Goal: Information Seeking & Learning: Learn about a topic

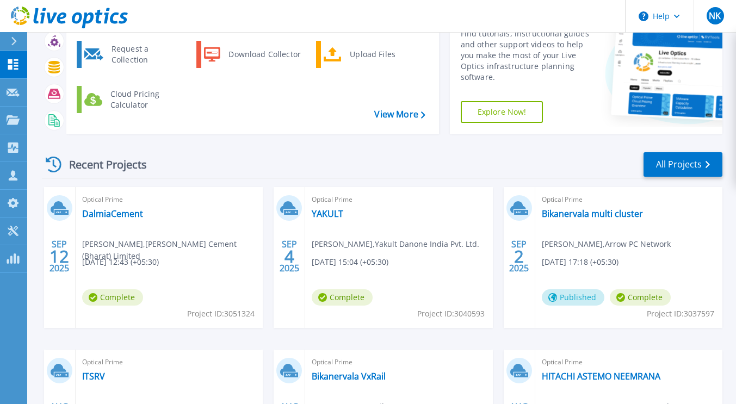
scroll to position [95, 0]
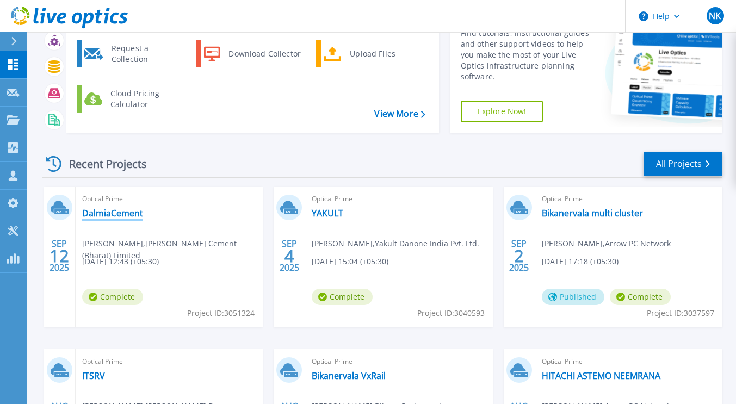
click at [131, 212] on link "DalmiaCement" at bounding box center [112, 213] width 61 height 11
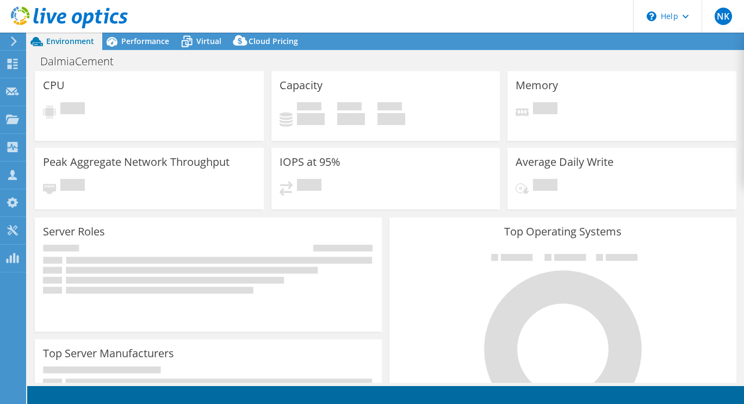
select select "USD"
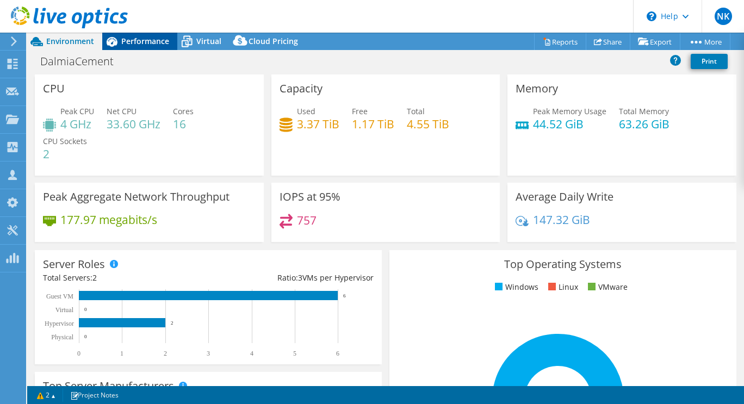
click at [145, 40] on span "Performance" at bounding box center [145, 41] width 48 height 10
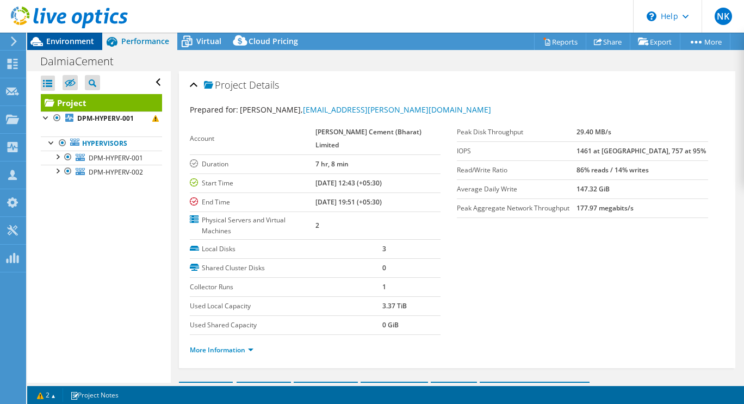
click at [73, 41] on span "Environment" at bounding box center [70, 41] width 48 height 10
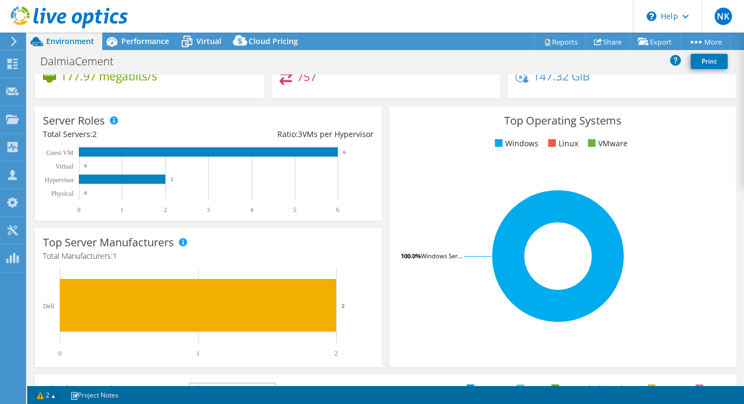
scroll to position [144, 0]
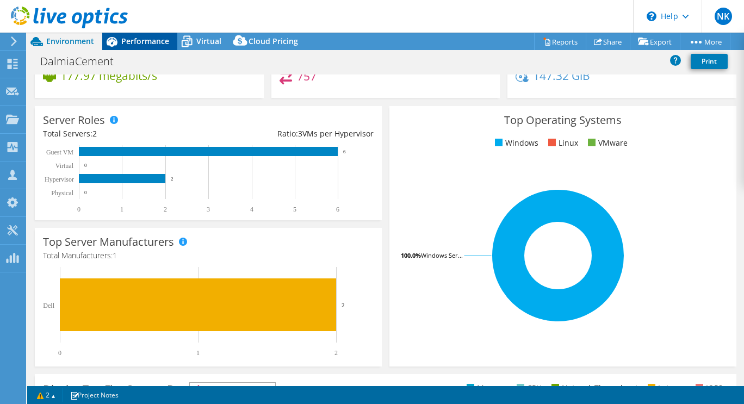
click at [152, 42] on span "Performance" at bounding box center [145, 41] width 48 height 10
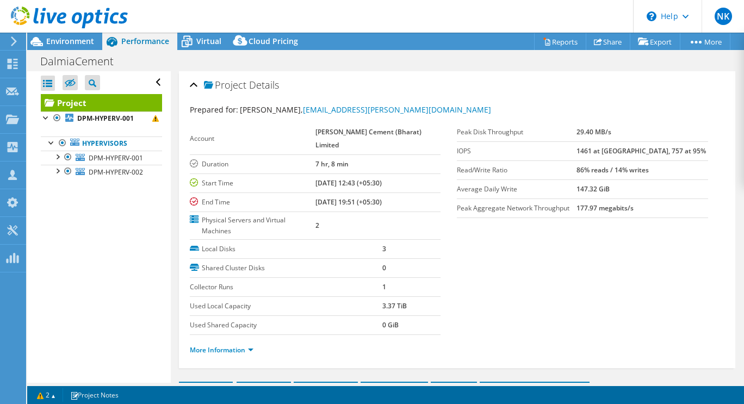
scroll to position [108, 0]
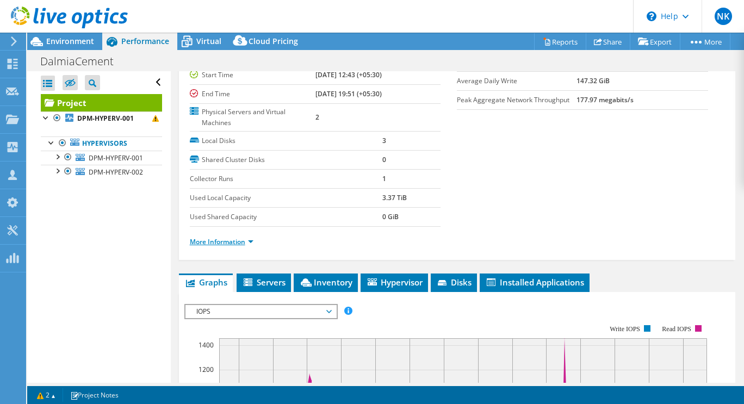
click at [246, 237] on link "More Information" at bounding box center [222, 241] width 64 height 9
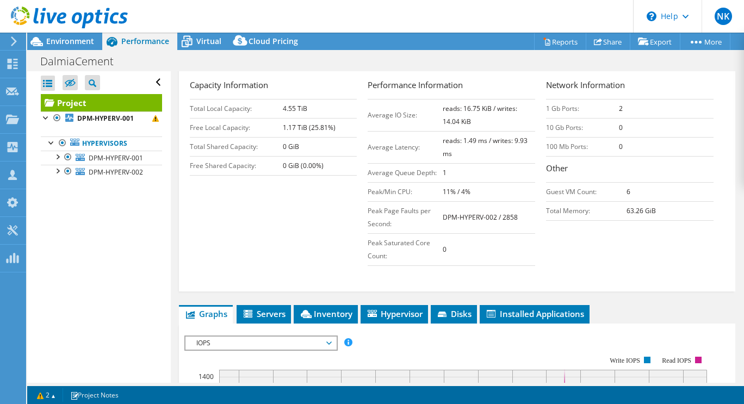
scroll to position [284, 0]
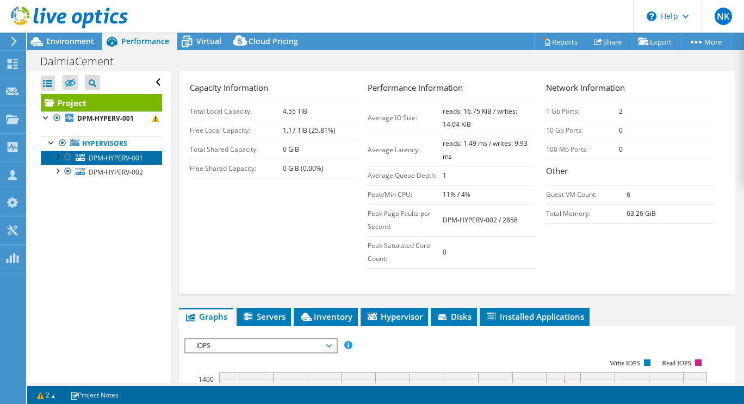
click at [120, 163] on link "DPM-HYPERV-001" at bounding box center [101, 158] width 121 height 14
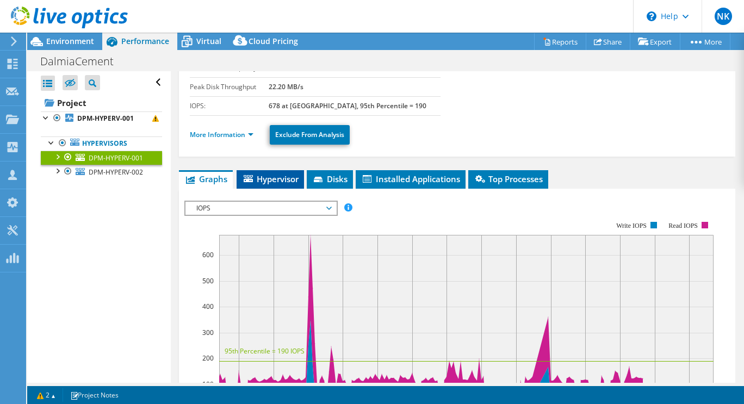
scroll to position [121, 0]
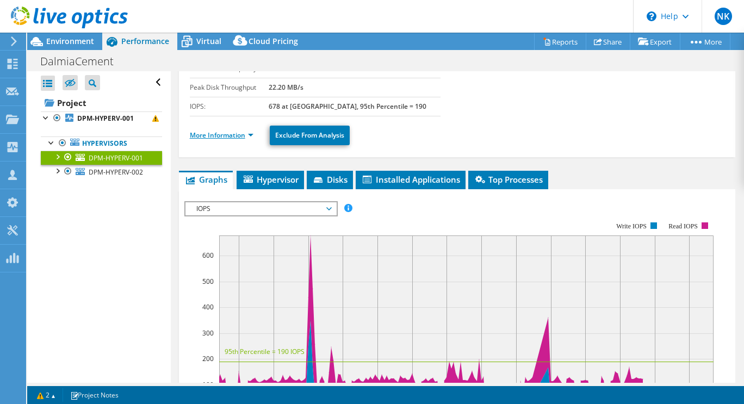
click at [247, 132] on link "More Information" at bounding box center [222, 135] width 64 height 9
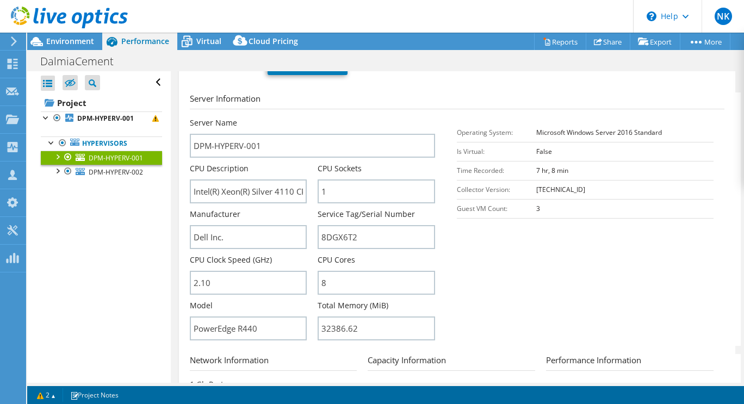
scroll to position [198, 0]
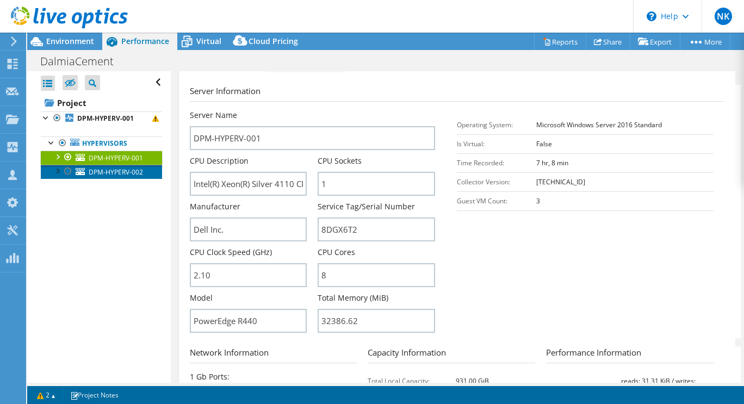
click at [120, 177] on span "DPM-HYPERV-002" at bounding box center [116, 171] width 54 height 9
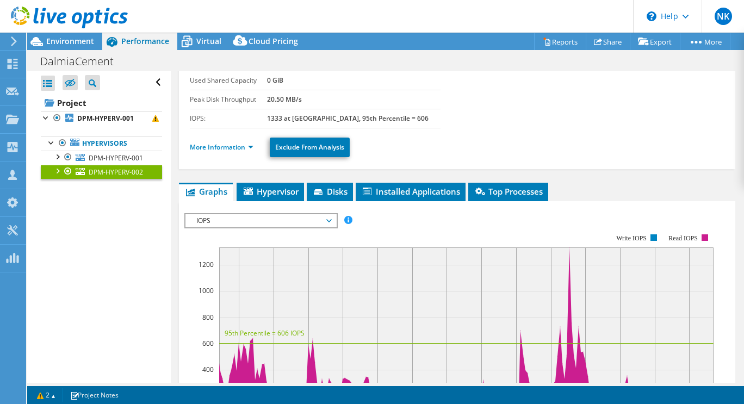
scroll to position [108, 0]
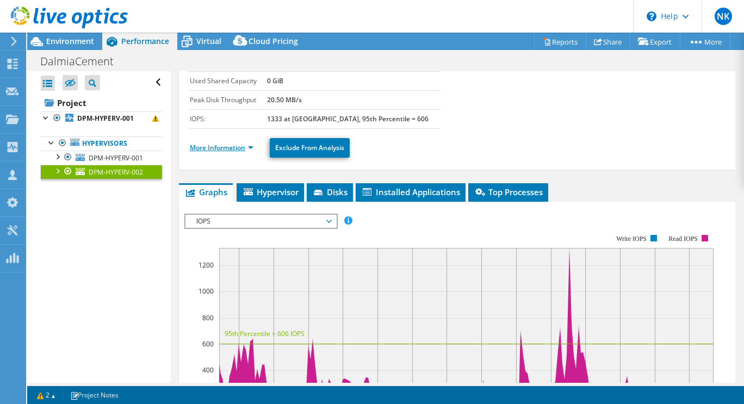
click at [250, 145] on link "More Information" at bounding box center [222, 147] width 64 height 9
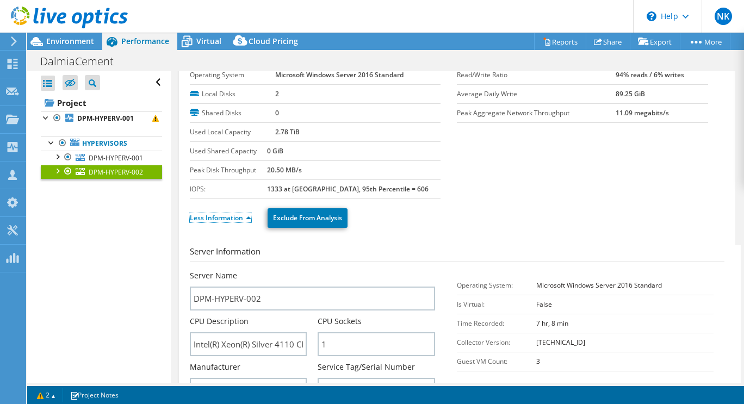
scroll to position [0, 0]
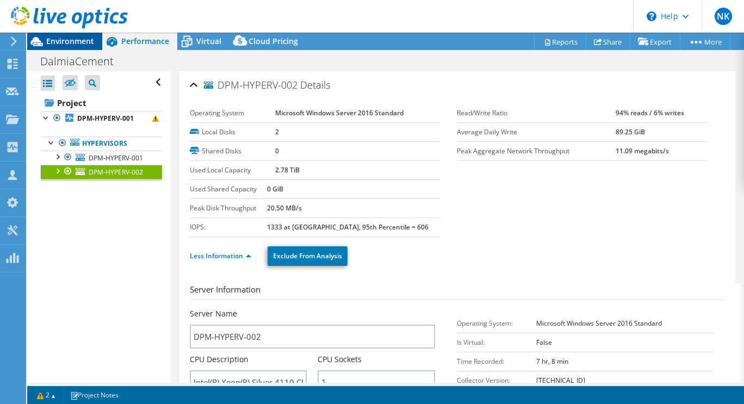
click at [74, 45] on span "Environment" at bounding box center [70, 41] width 48 height 10
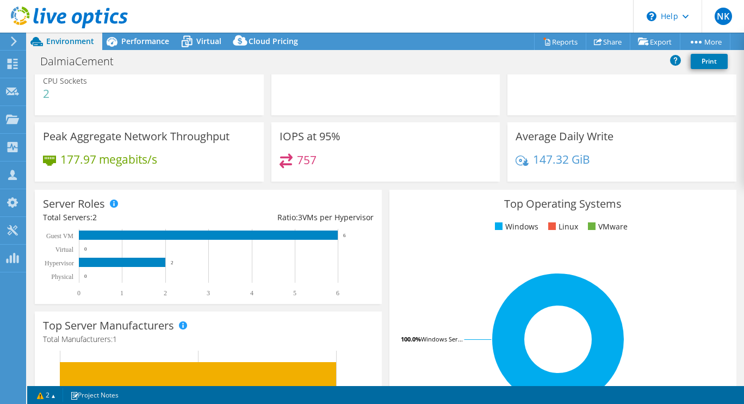
scroll to position [61, 0]
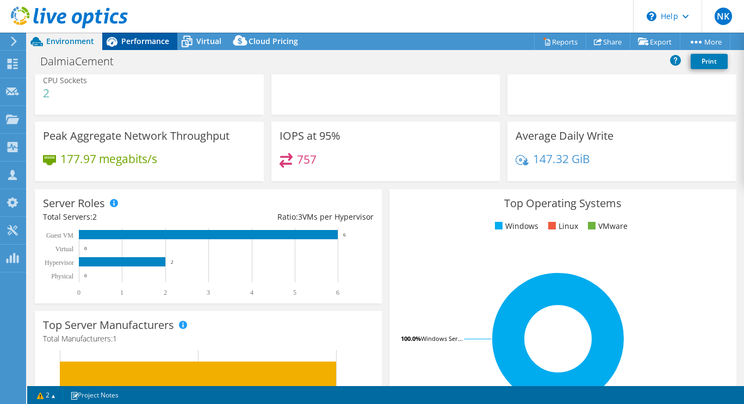
click at [145, 41] on span "Performance" at bounding box center [145, 41] width 48 height 10
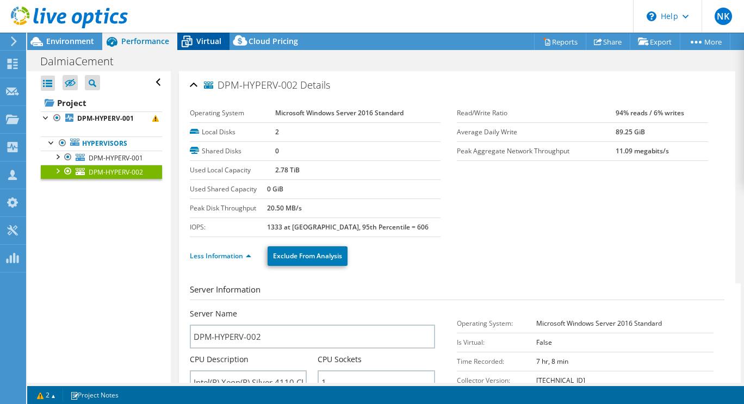
click at [214, 46] on span "Virtual" at bounding box center [208, 41] width 25 height 10
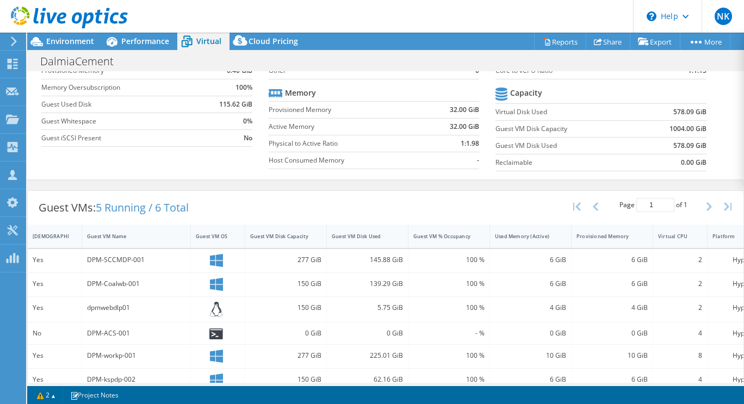
scroll to position [118, 0]
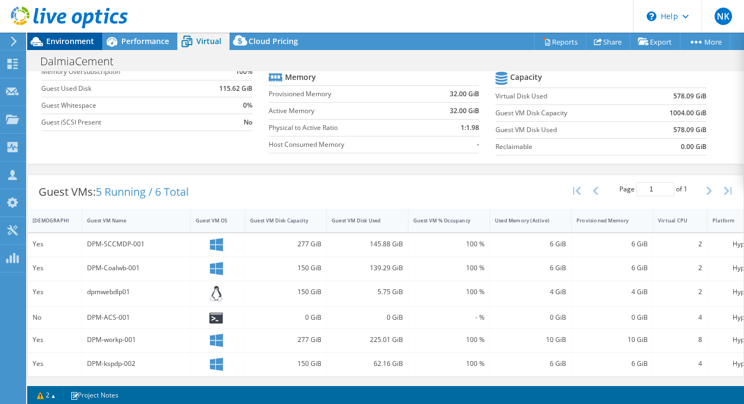
click at [63, 42] on span "Environment" at bounding box center [70, 41] width 48 height 10
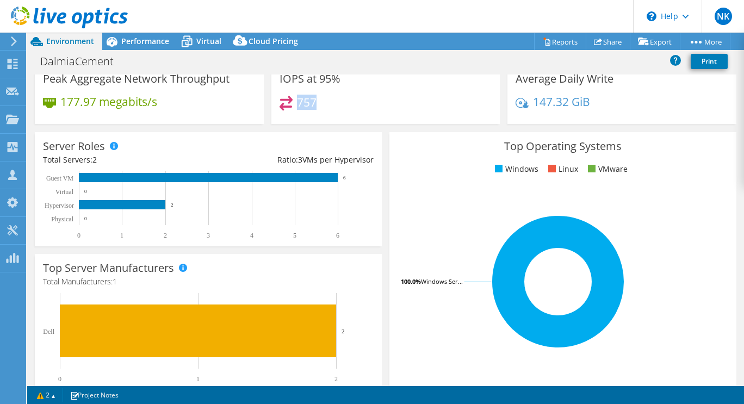
drag, startPoint x: 295, startPoint y: 102, endPoint x: 338, endPoint y: 96, distance: 42.8
click at [338, 96] on div "757" at bounding box center [386, 107] width 213 height 23
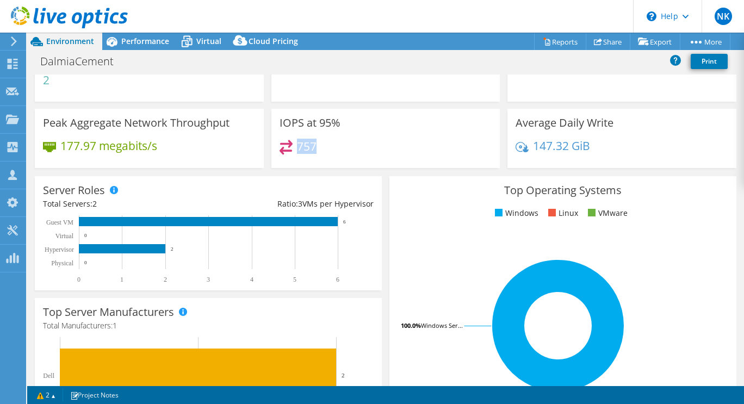
scroll to position [0, 0]
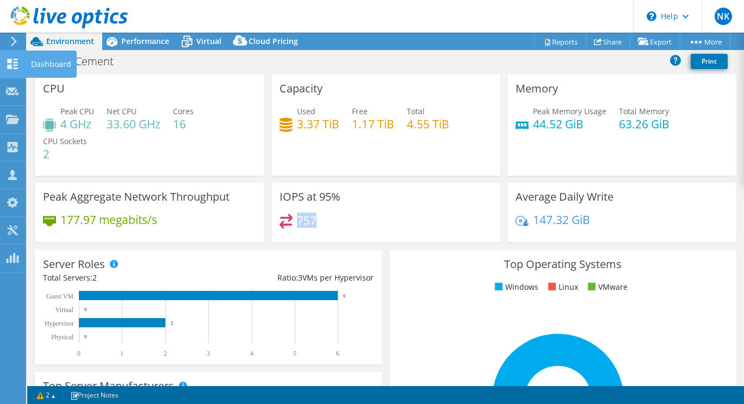
click at [14, 66] on icon at bounding box center [12, 64] width 13 height 10
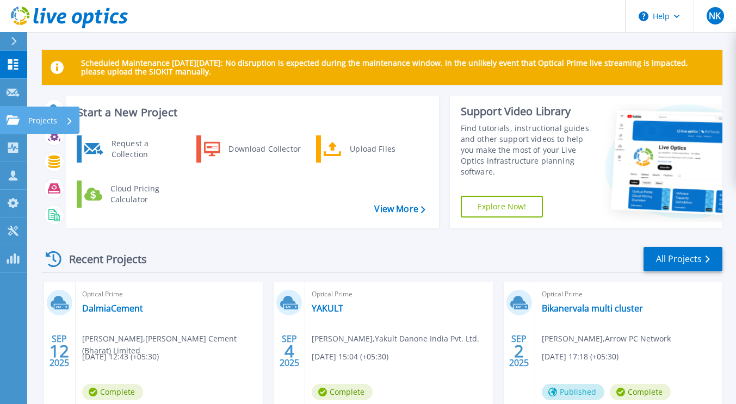
click at [16, 120] on icon at bounding box center [13, 119] width 13 height 9
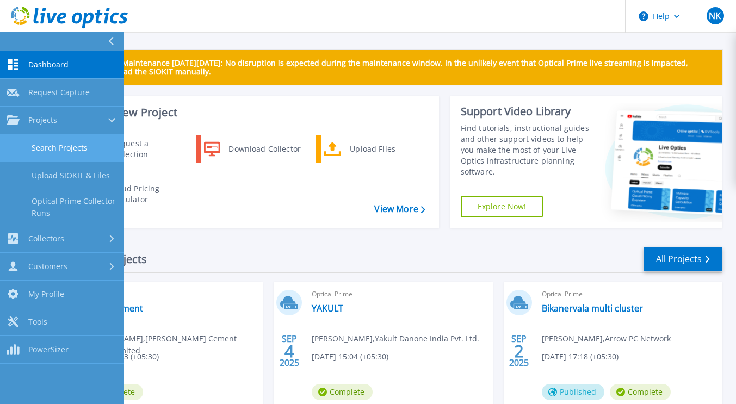
click at [46, 144] on link "Search Projects" at bounding box center [62, 148] width 124 height 28
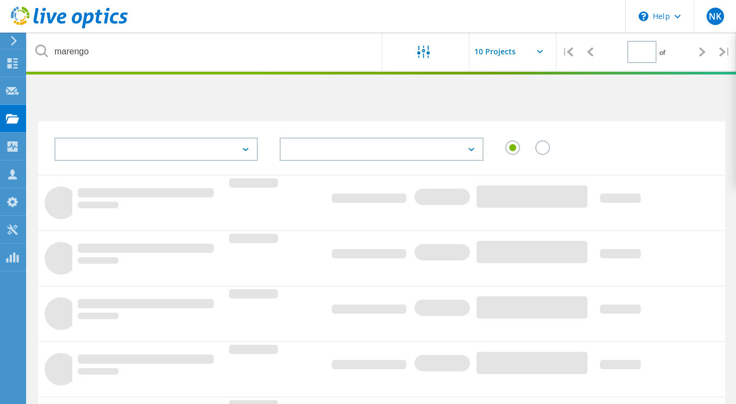
type input "1"
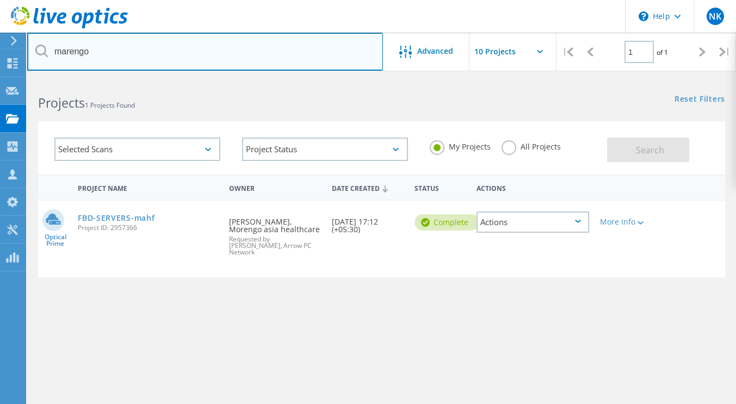
click at [98, 49] on input "marengo" at bounding box center [205, 52] width 356 height 38
type input "m"
type input "GLA"
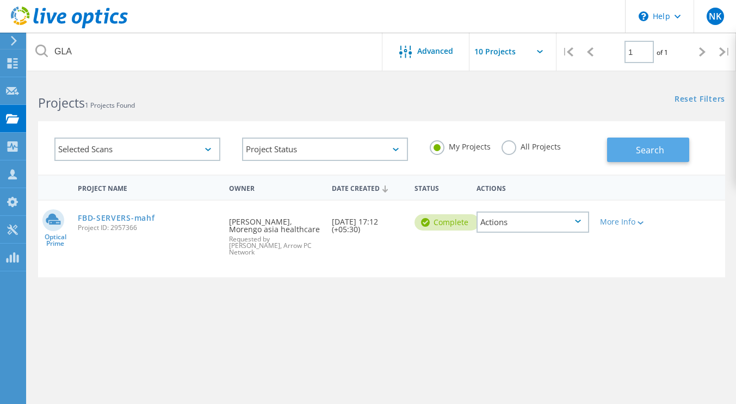
click at [642, 149] on span "Search" at bounding box center [650, 150] width 28 height 12
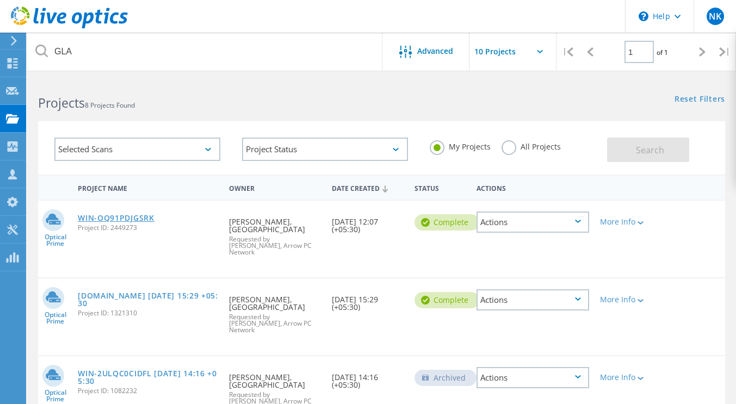
click at [137, 221] on link "WIN-OQ91PDJGSRK" at bounding box center [116, 218] width 77 height 8
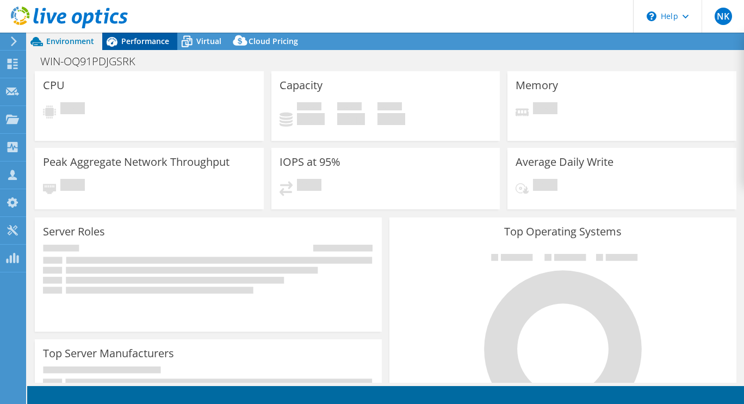
select select "USD"
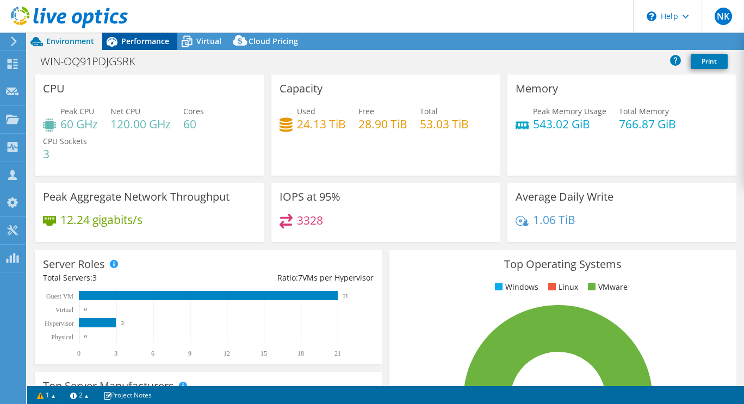
click at [151, 42] on span "Performance" at bounding box center [145, 41] width 48 height 10
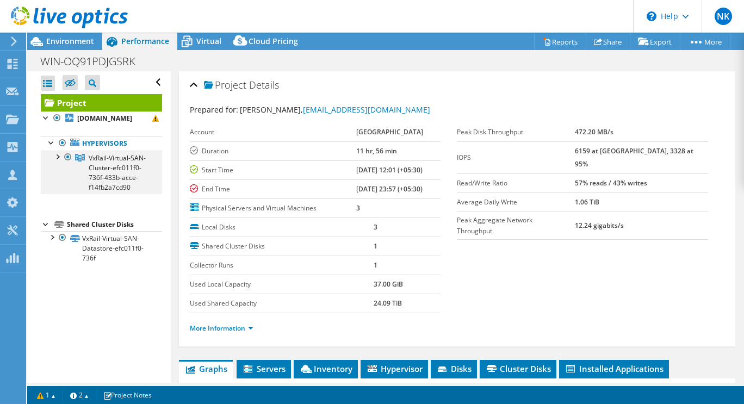
click at [59, 155] on div at bounding box center [57, 156] width 11 height 11
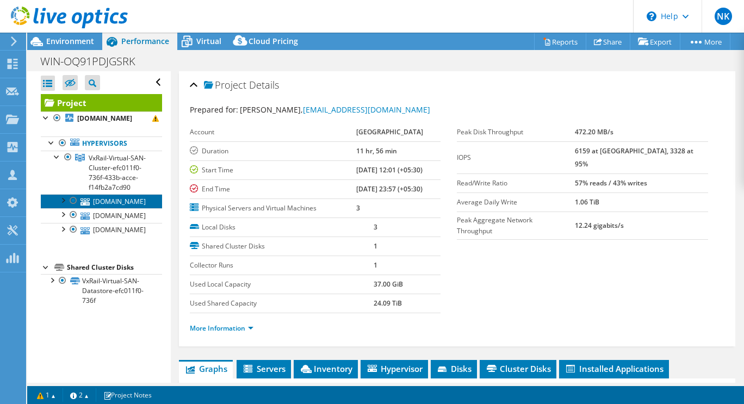
click at [132, 208] on link "[DOMAIN_NAME]" at bounding box center [101, 201] width 121 height 14
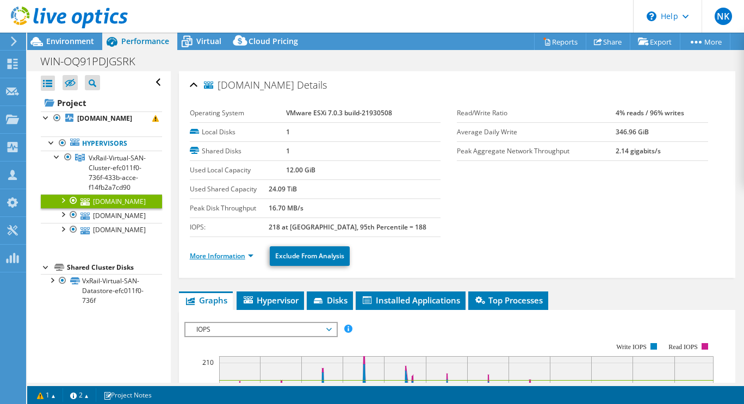
click at [250, 256] on link "More Information" at bounding box center [222, 255] width 64 height 9
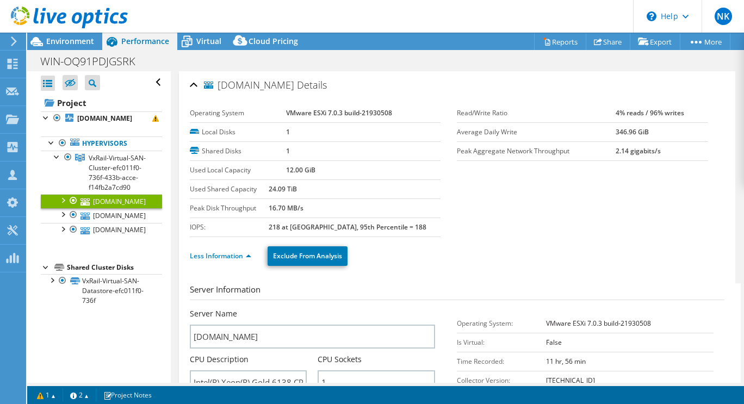
click at [66, 205] on div at bounding box center [62, 199] width 11 height 11
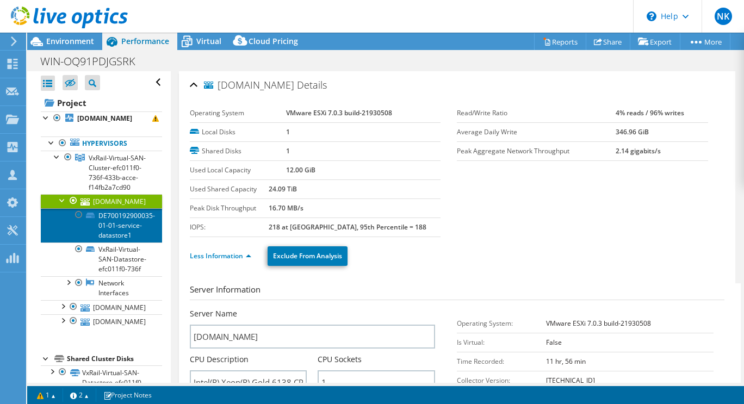
click at [121, 235] on link "DE700192900035-01-01-service-datastore1" at bounding box center [101, 225] width 121 height 34
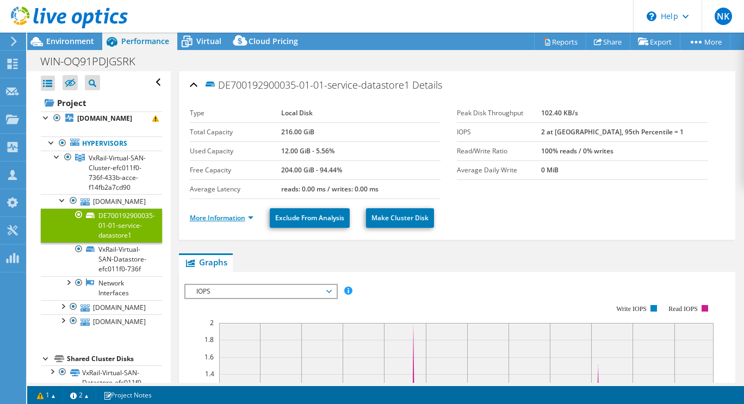
click at [241, 215] on link "More Information" at bounding box center [222, 217] width 64 height 9
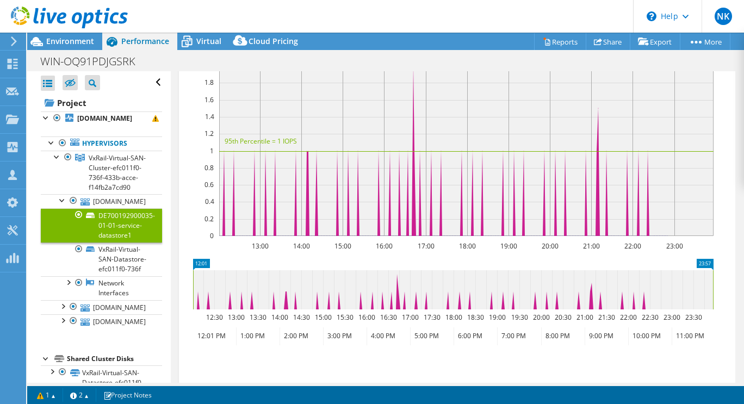
scroll to position [594, 0]
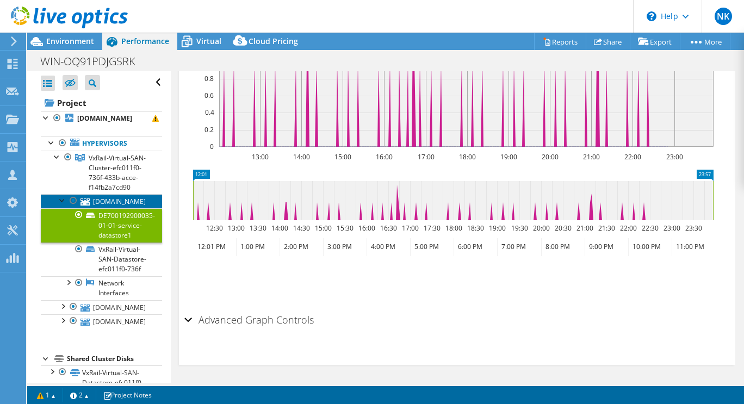
click at [115, 208] on link "[DOMAIN_NAME]" at bounding box center [101, 201] width 121 height 14
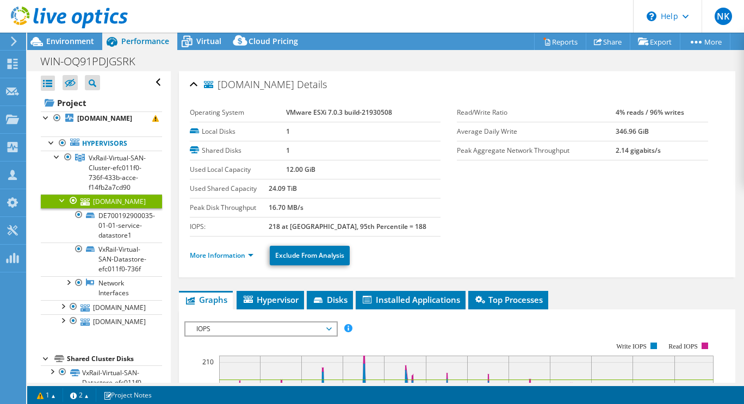
scroll to position [0, 0]
click at [250, 256] on link "More Information" at bounding box center [222, 255] width 64 height 9
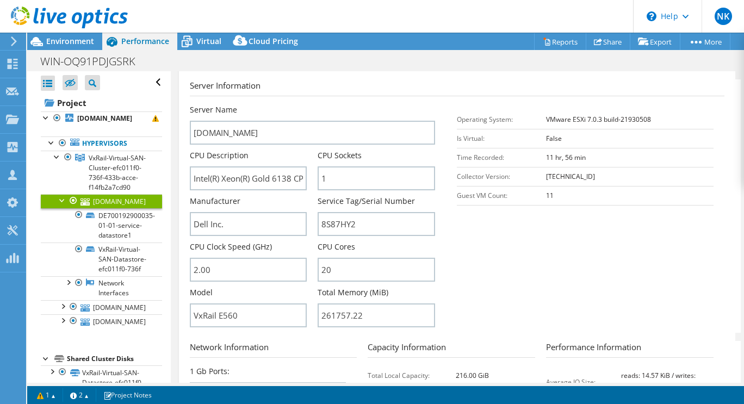
scroll to position [205, 0]
click at [201, 44] on span "Virtual" at bounding box center [208, 41] width 25 height 10
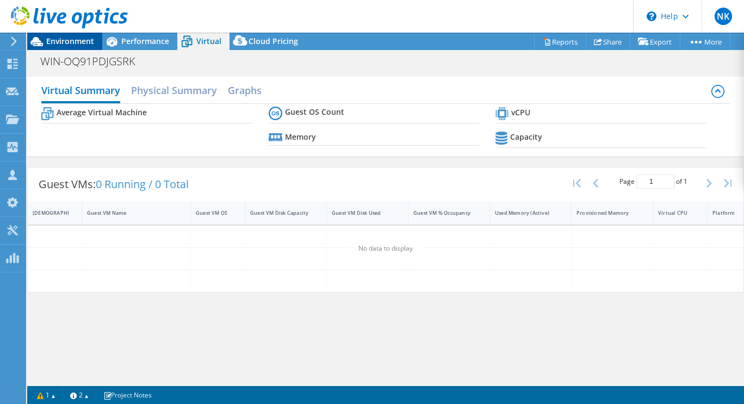
click at [72, 42] on span "Environment" at bounding box center [70, 41] width 48 height 10
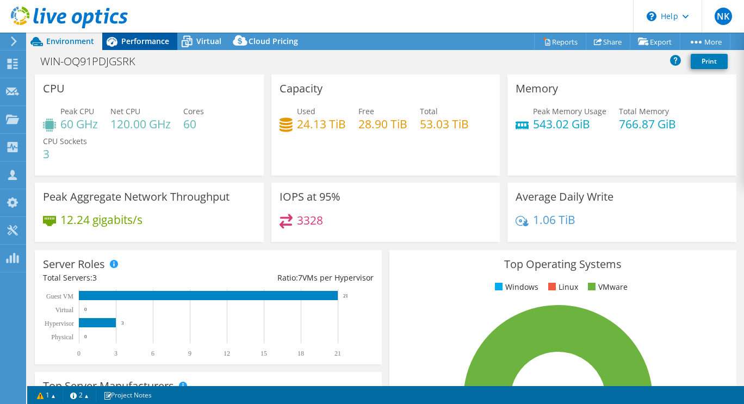
click at [151, 42] on span "Performance" at bounding box center [145, 41] width 48 height 10
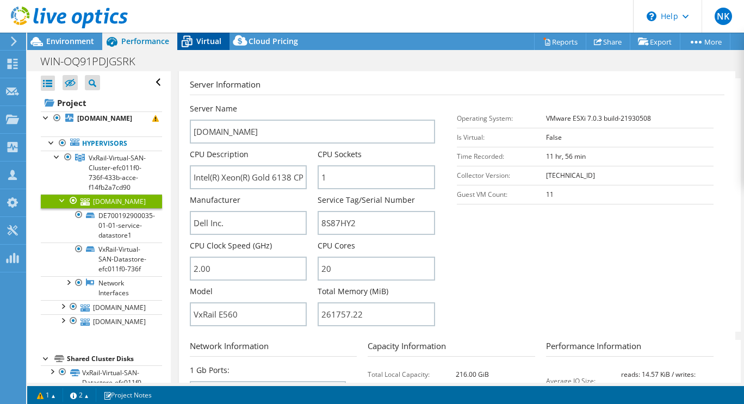
click at [203, 39] on span "Virtual" at bounding box center [208, 41] width 25 height 10
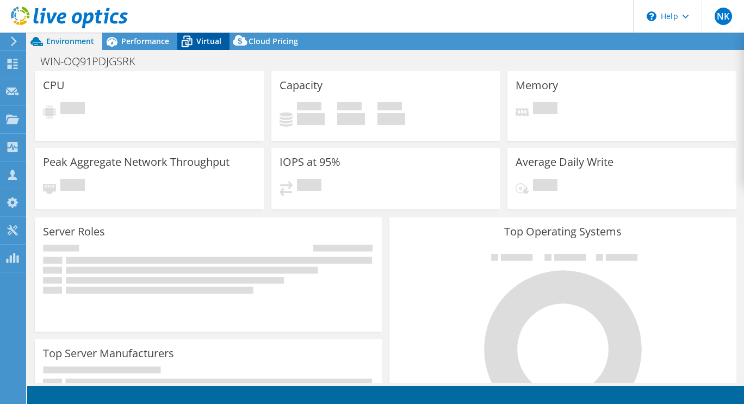
select select "USD"
click at [202, 42] on span "Virtual" at bounding box center [208, 41] width 25 height 10
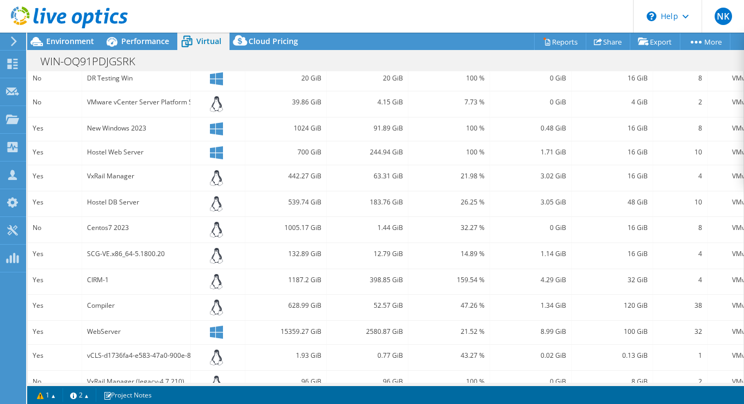
scroll to position [303, 0]
click at [60, 38] on span "Environment" at bounding box center [70, 41] width 48 height 10
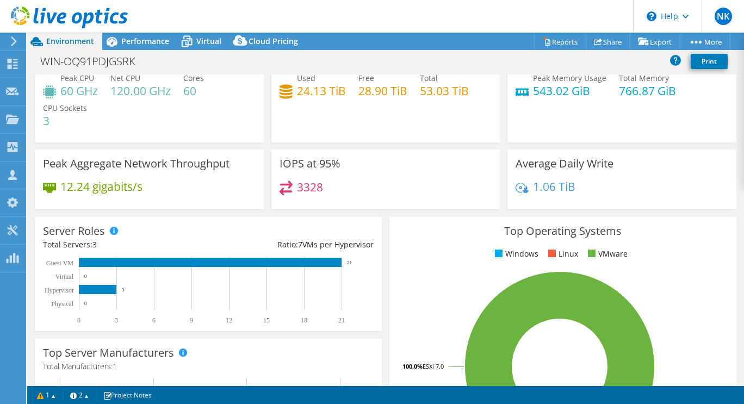
scroll to position [0, 0]
